Goal: Information Seeking & Learning: Check status

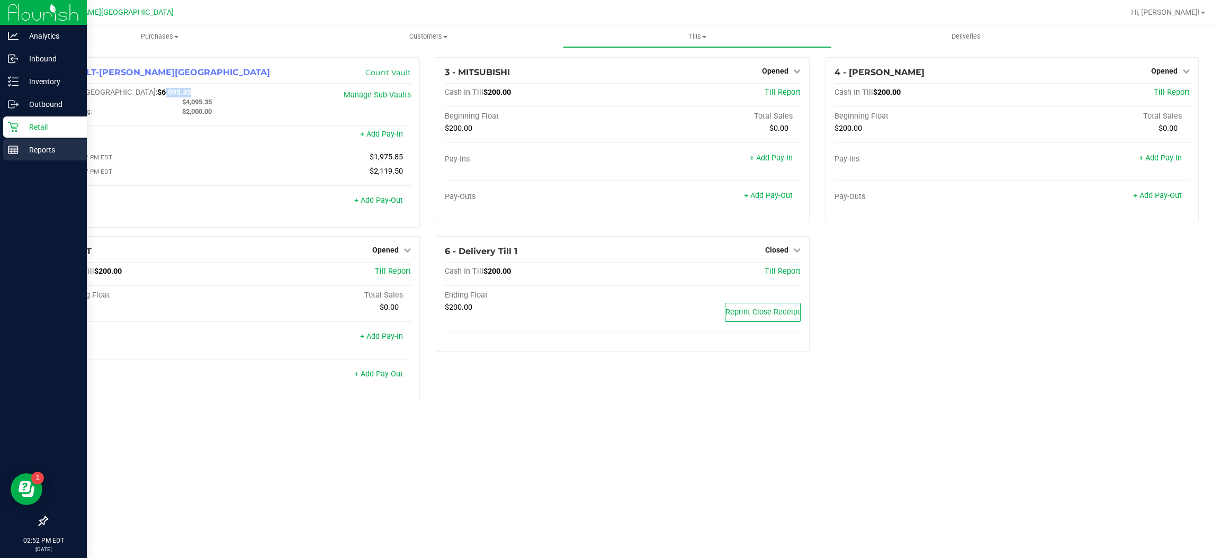
click at [37, 148] on p "Reports" at bounding box center [51, 150] width 64 height 13
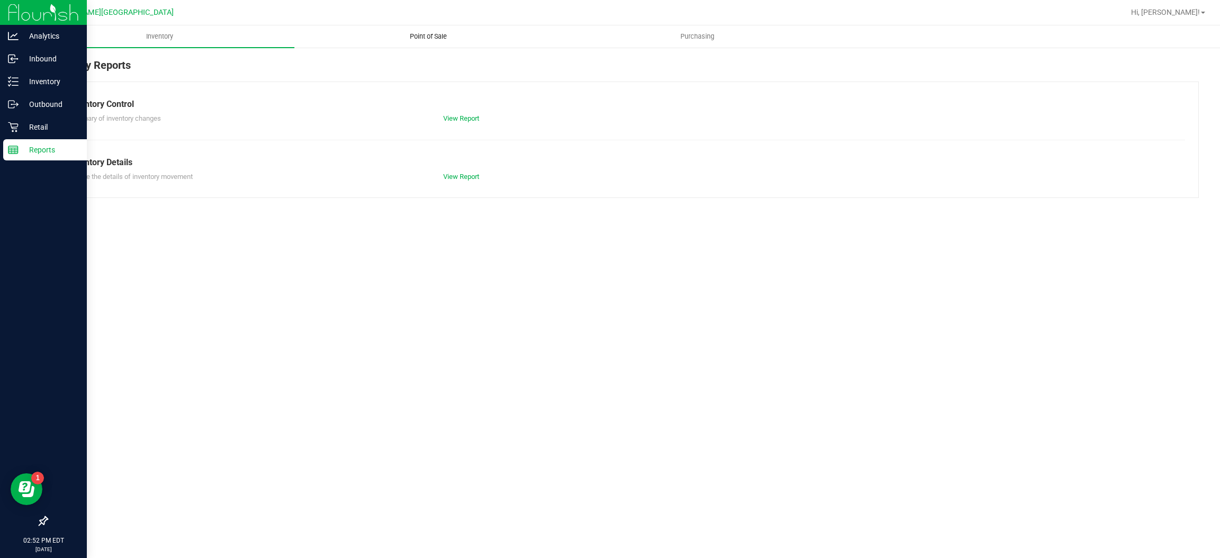
click at [425, 38] on span "Point of Sale" at bounding box center [429, 37] width 66 height 10
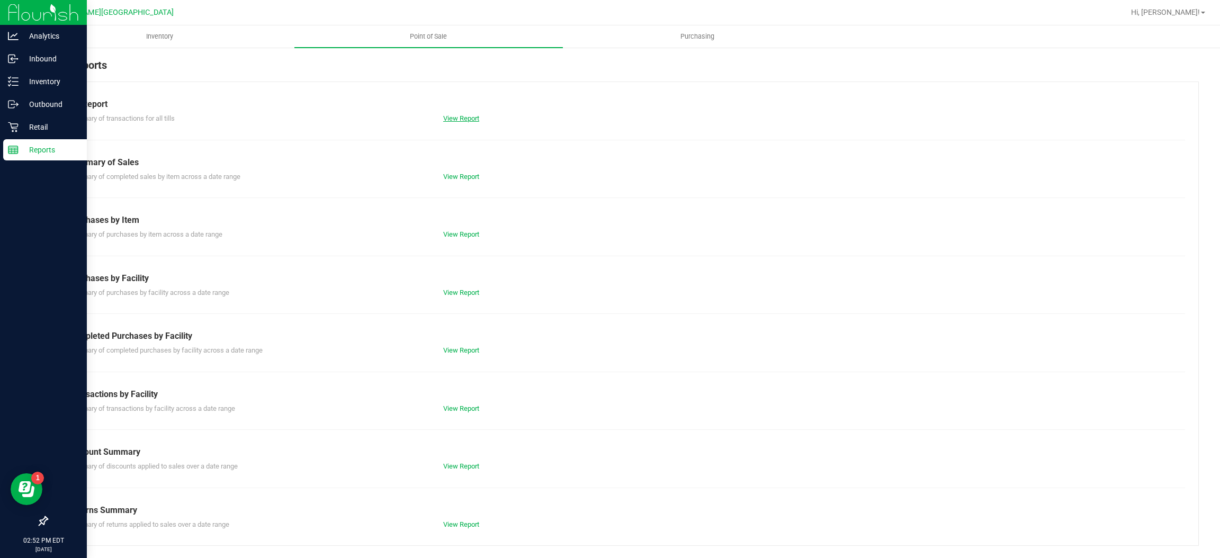
click at [454, 121] on link "View Report" at bounding box center [461, 118] width 36 height 8
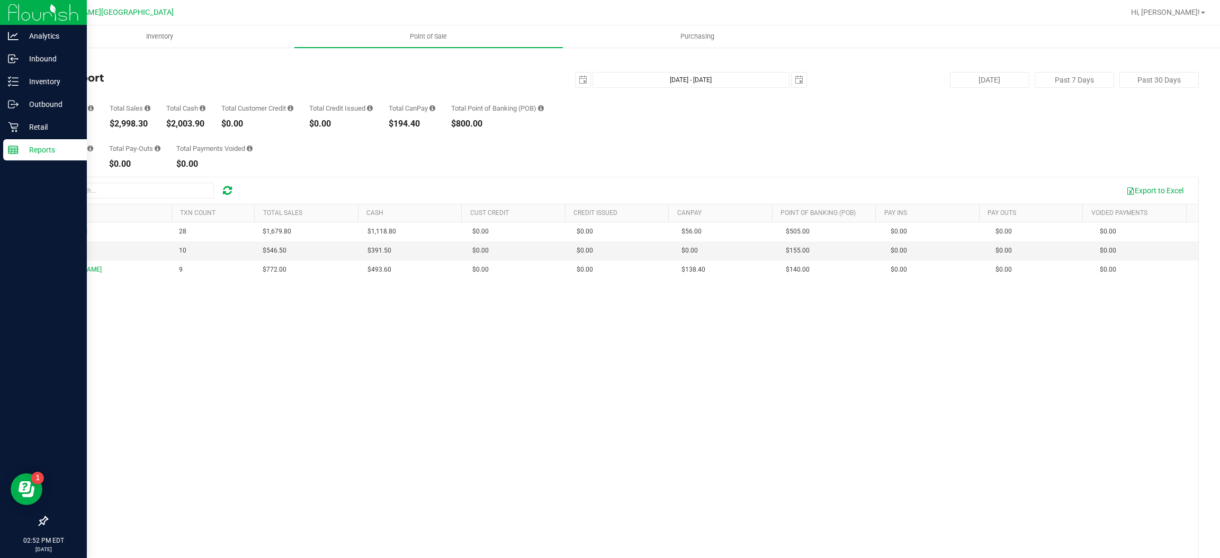
drag, startPoint x: 272, startPoint y: 160, endPoint x: 40, endPoint y: 117, distance: 236.0
click at [40, 117] on div "Back Till Report [DATE] [DATE] - [DATE] [DATE] [DATE] Past 7 Days Past 30 Days …" at bounding box center [622, 329] width 1195 height 564
click at [396, 146] on div "Total Pay-Ins $0.00 Total Pay-Outs $0.00 Total Payments Voided $0.00" at bounding box center [623, 148] width 1153 height 40
click at [14, 129] on icon at bounding box center [13, 127] width 11 height 11
